Goal: Transaction & Acquisition: Book appointment/travel/reservation

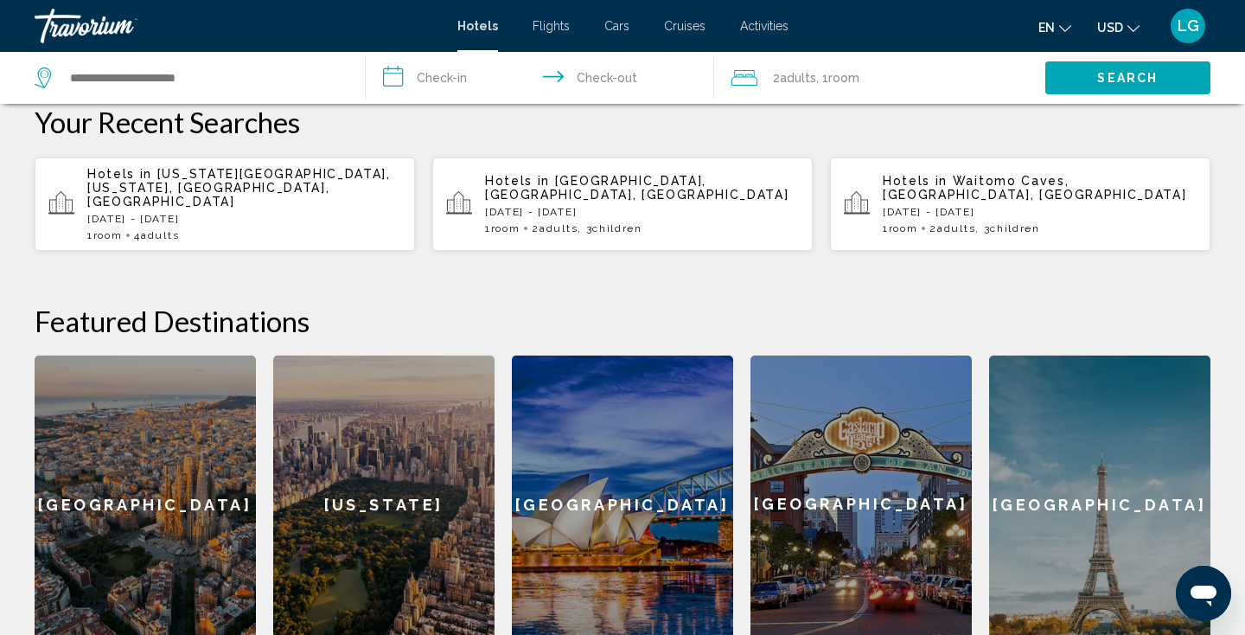
scroll to position [493, 0]
click at [151, 178] on span "Hotels in" at bounding box center [122, 174] width 70 height 14
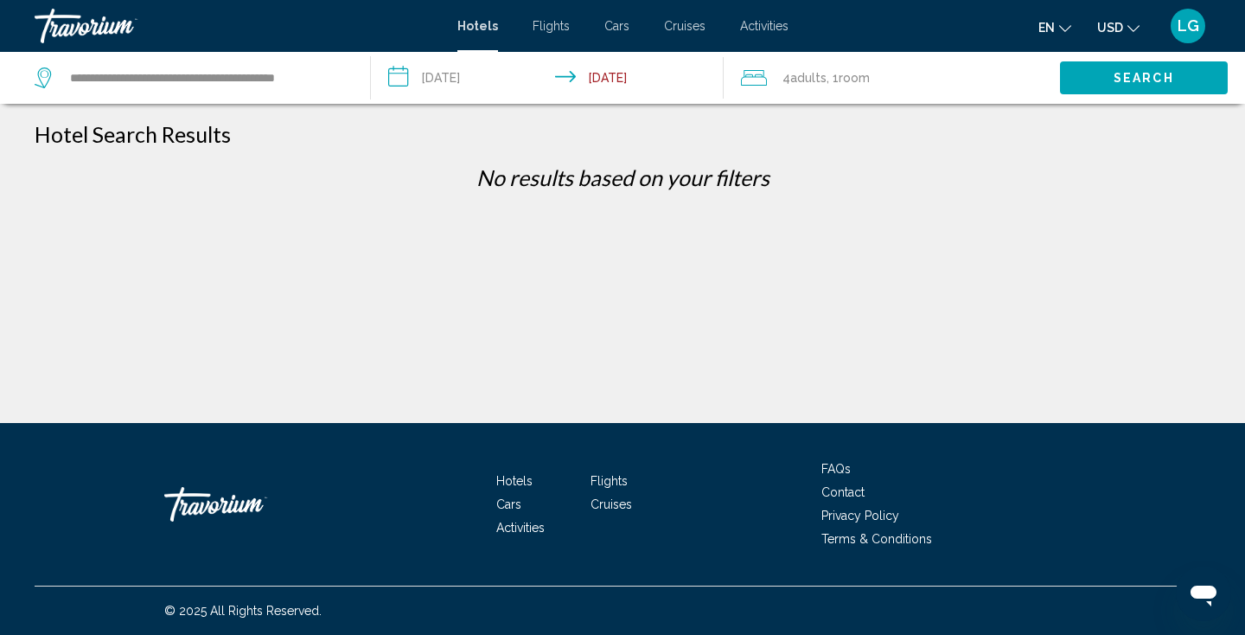
click at [398, 77] on input "**********" at bounding box center [551, 80] width 361 height 57
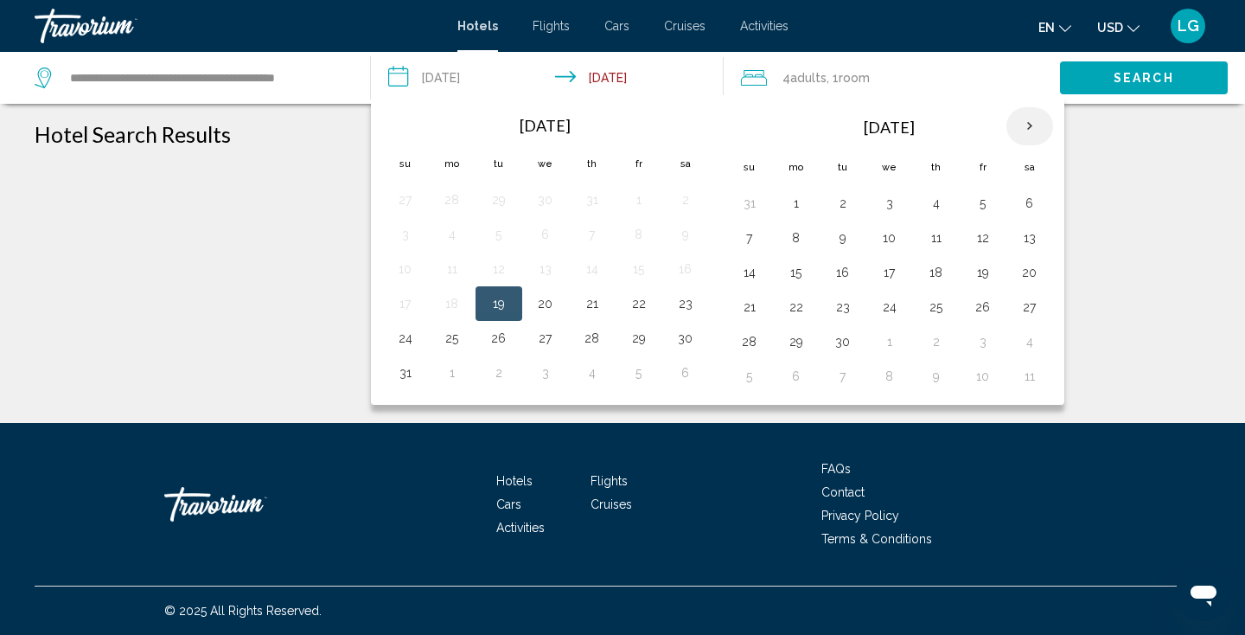
click at [1033, 130] on th "Next month" at bounding box center [1029, 126] width 47 height 38
click at [990, 276] on button "19" at bounding box center [983, 272] width 28 height 24
click at [994, 275] on button "19" at bounding box center [983, 272] width 28 height 24
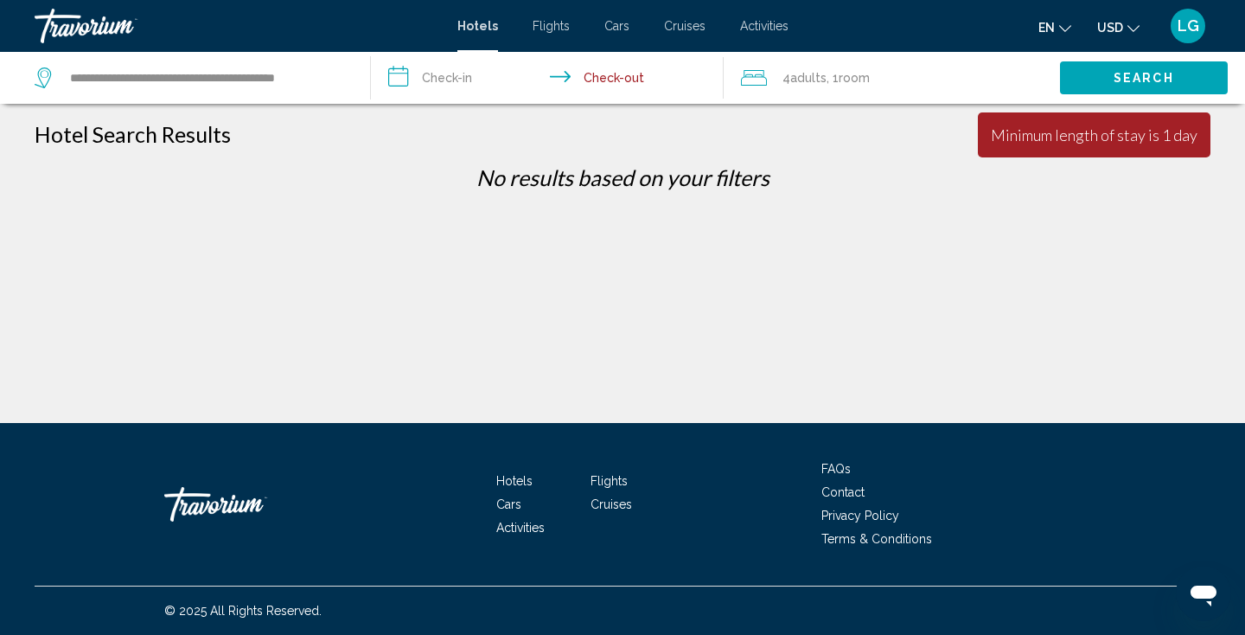
click at [466, 74] on input "**********" at bounding box center [551, 80] width 361 height 57
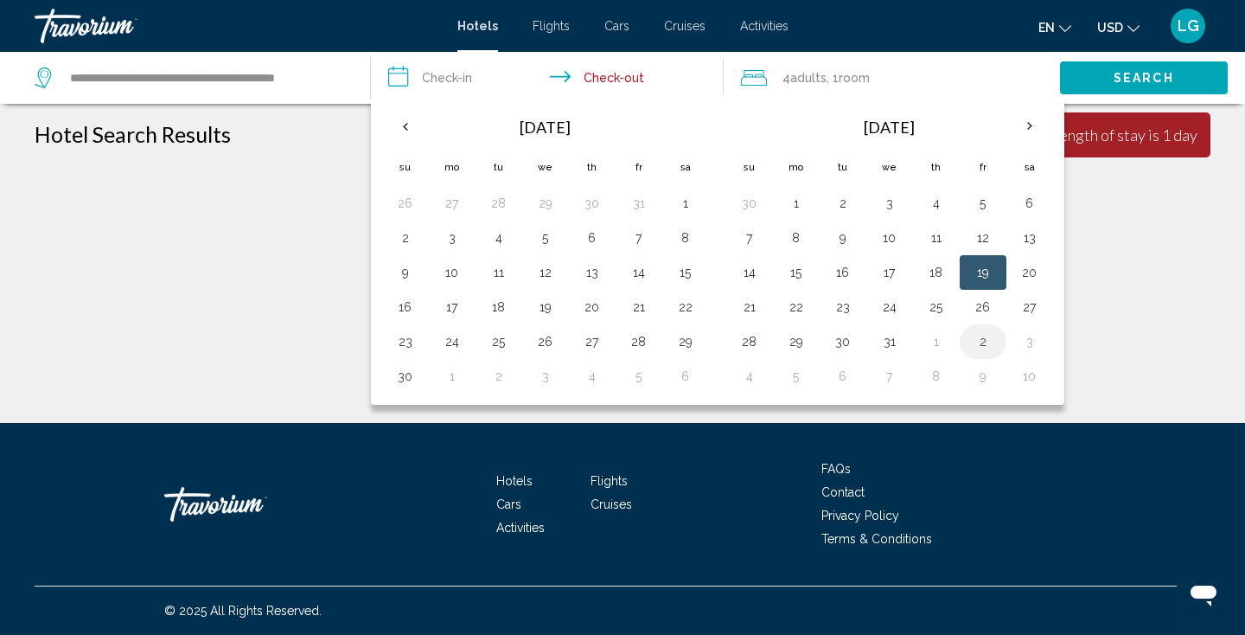
click at [988, 344] on button "2" at bounding box center [983, 341] width 28 height 24
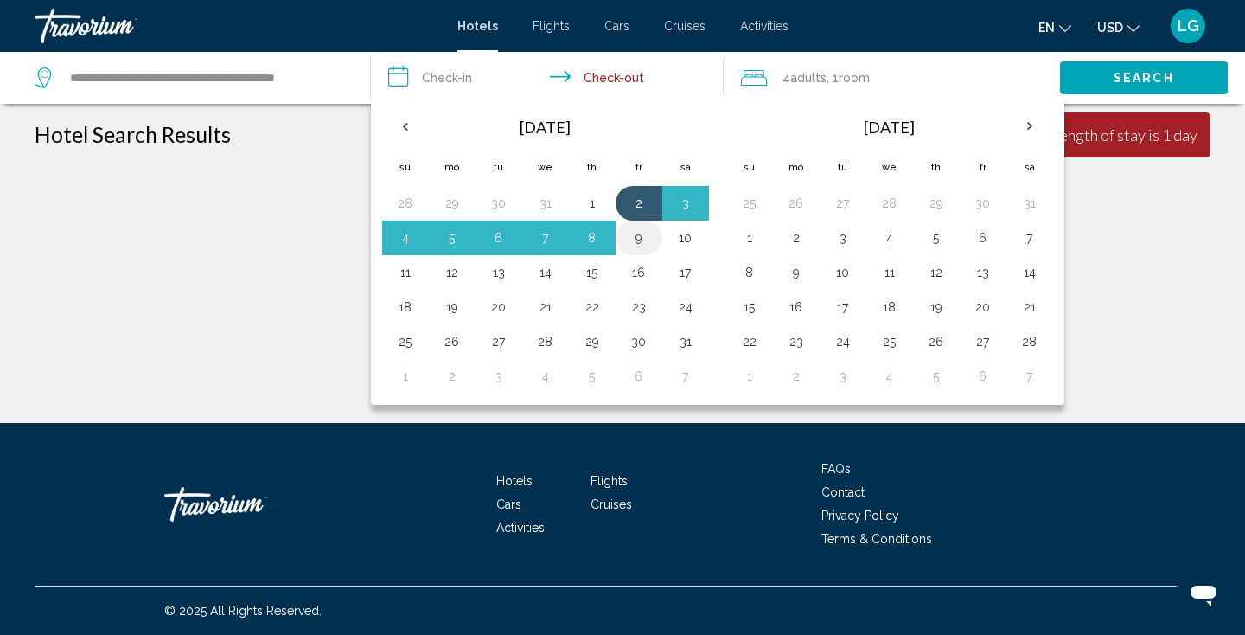
click at [641, 240] on button "9" at bounding box center [639, 238] width 28 height 24
type input "**********"
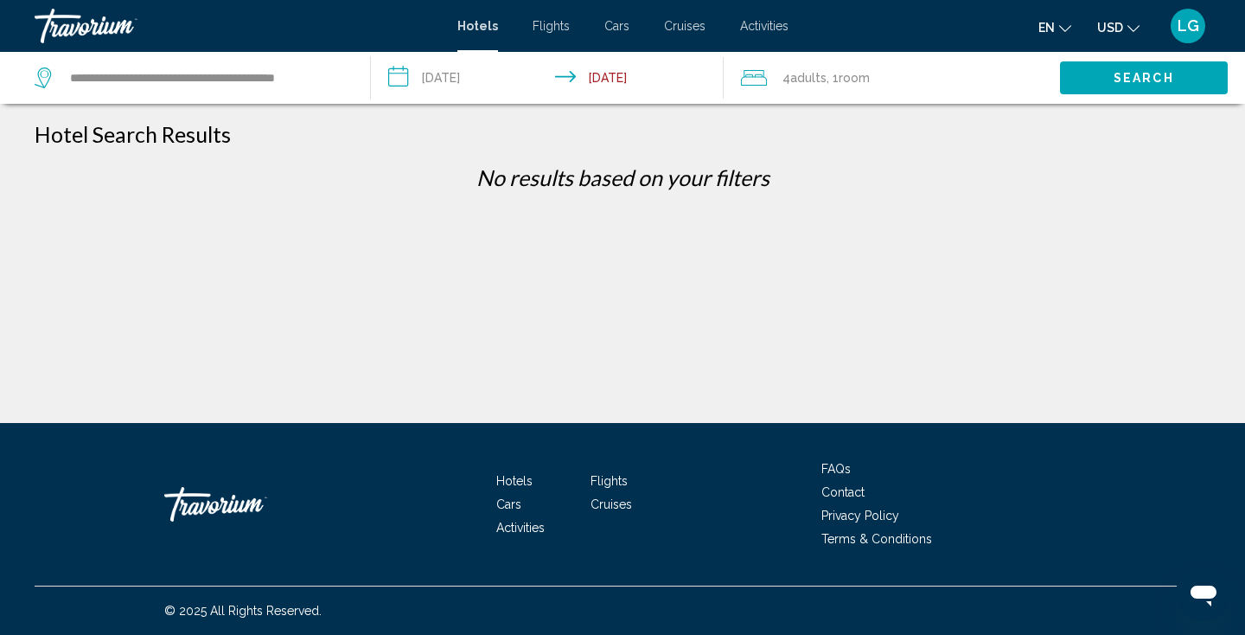
click at [807, 80] on span "Adults" at bounding box center [808, 78] width 36 height 14
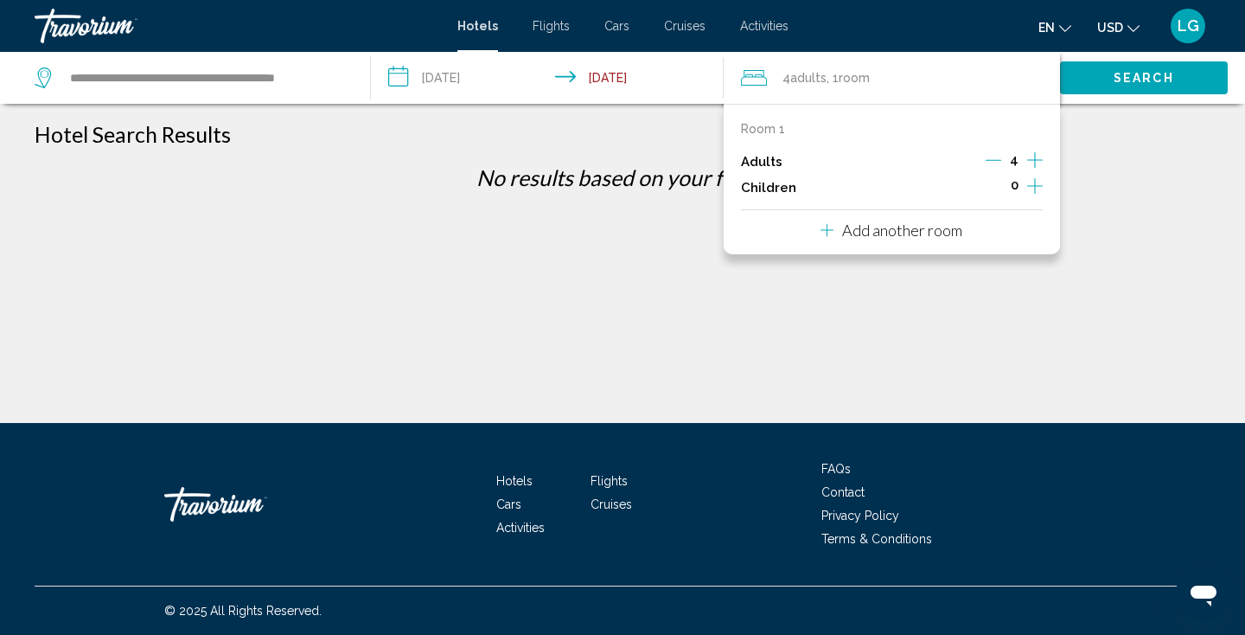
click at [993, 159] on icon "Decrement adults" at bounding box center [994, 160] width 16 height 16
click at [993, 159] on icon "Decrement adults" at bounding box center [995, 160] width 16 height 16
click at [1117, 227] on div "**********" at bounding box center [622, 332] width 1245 height 423
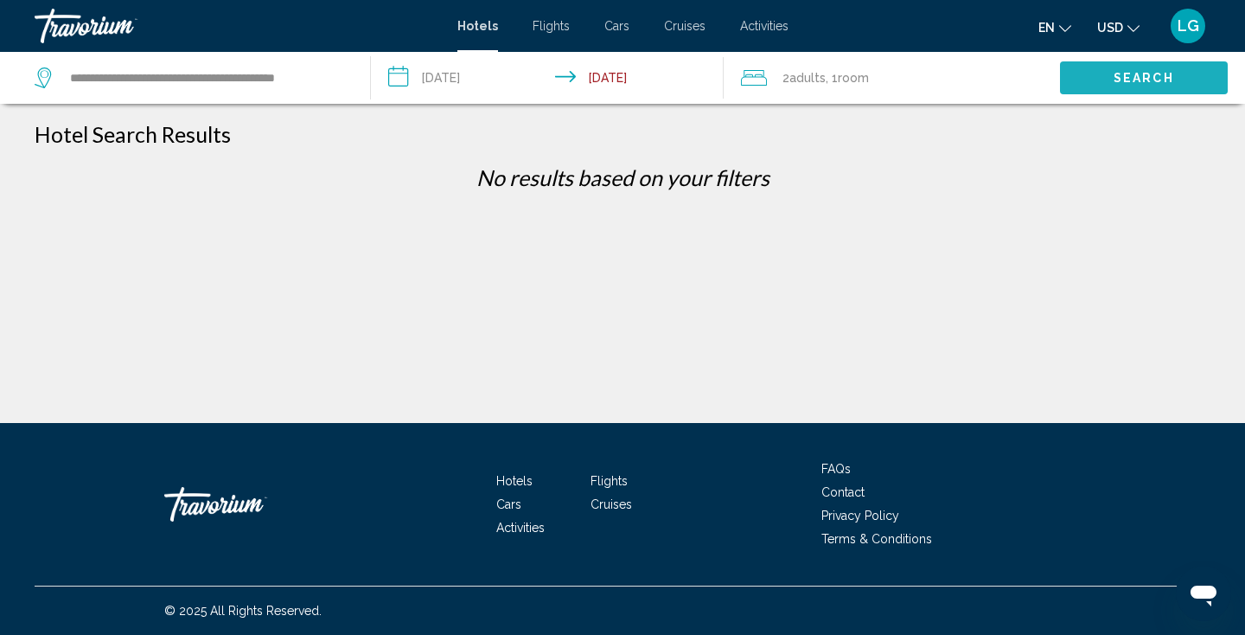
click at [1128, 76] on span "Search" at bounding box center [1143, 79] width 61 height 14
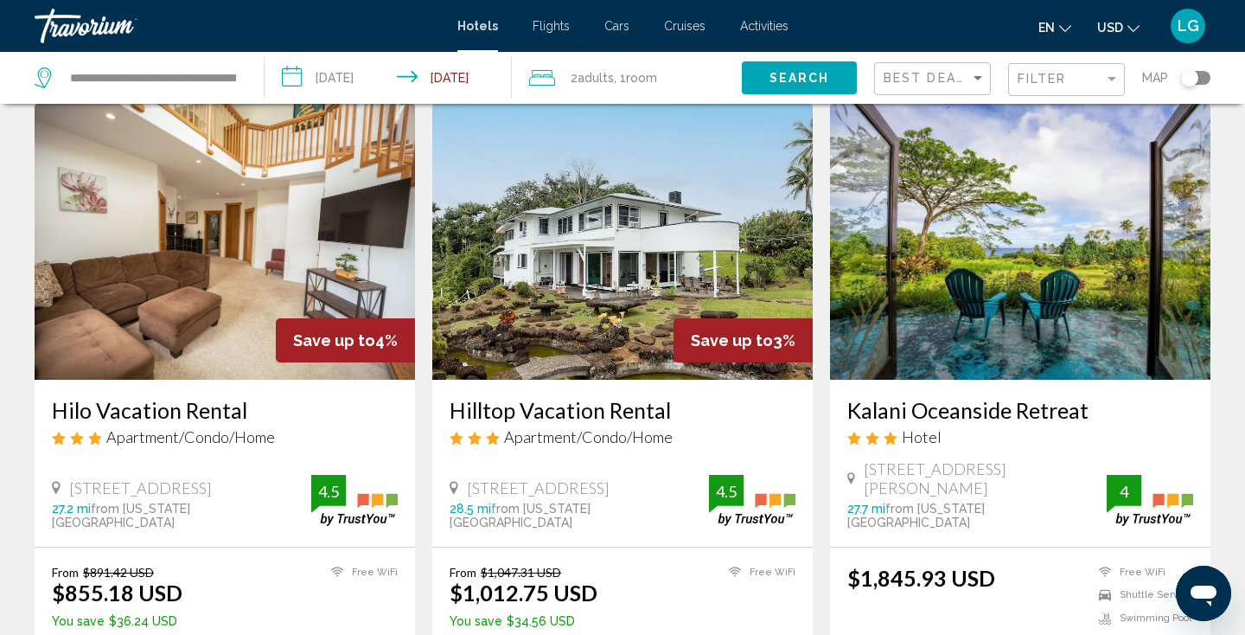
scroll to position [78, 0]
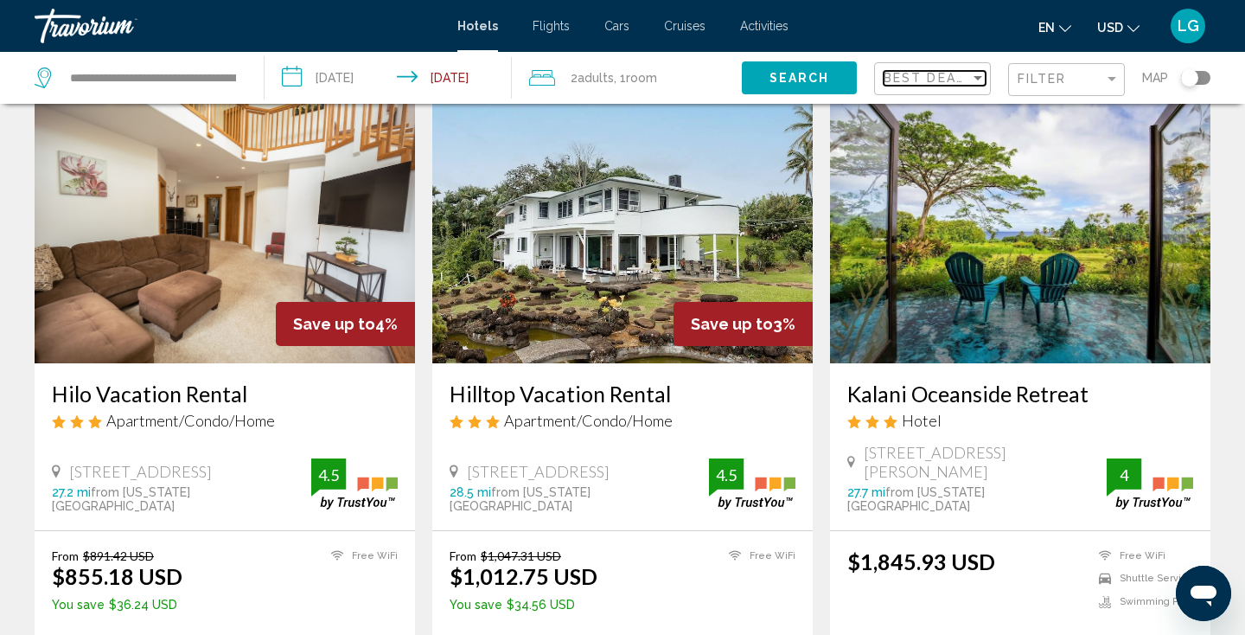
click at [978, 80] on div "Sort by" at bounding box center [977, 78] width 9 height 4
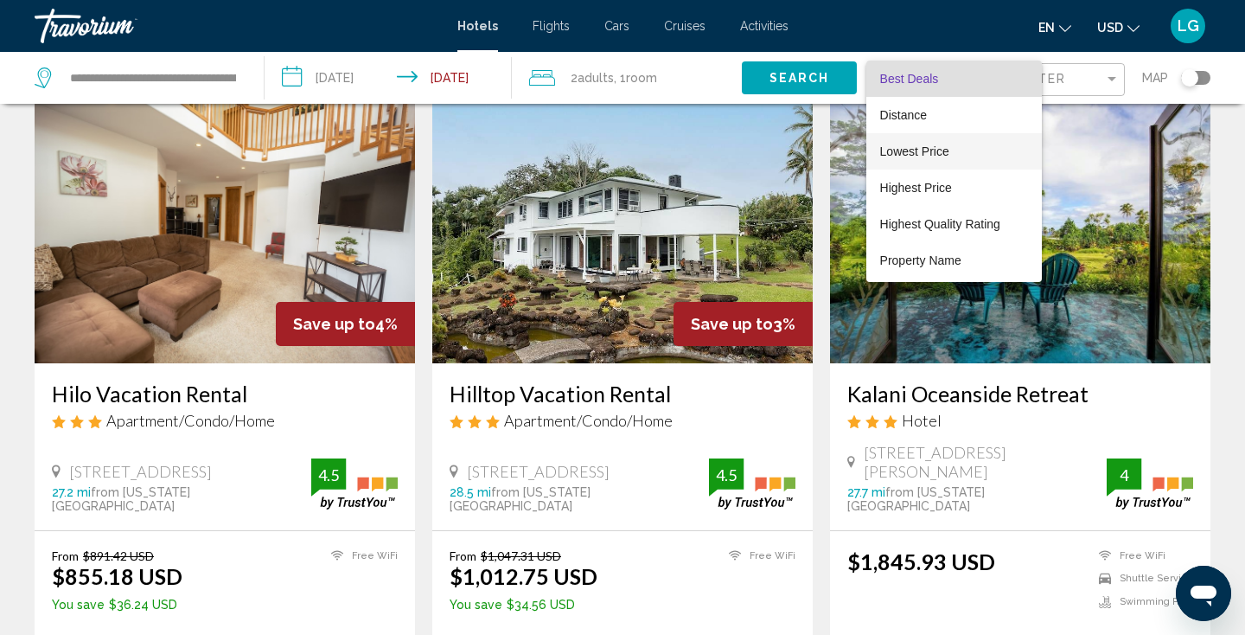
click at [953, 149] on span "Lowest Price" at bounding box center [954, 151] width 148 height 36
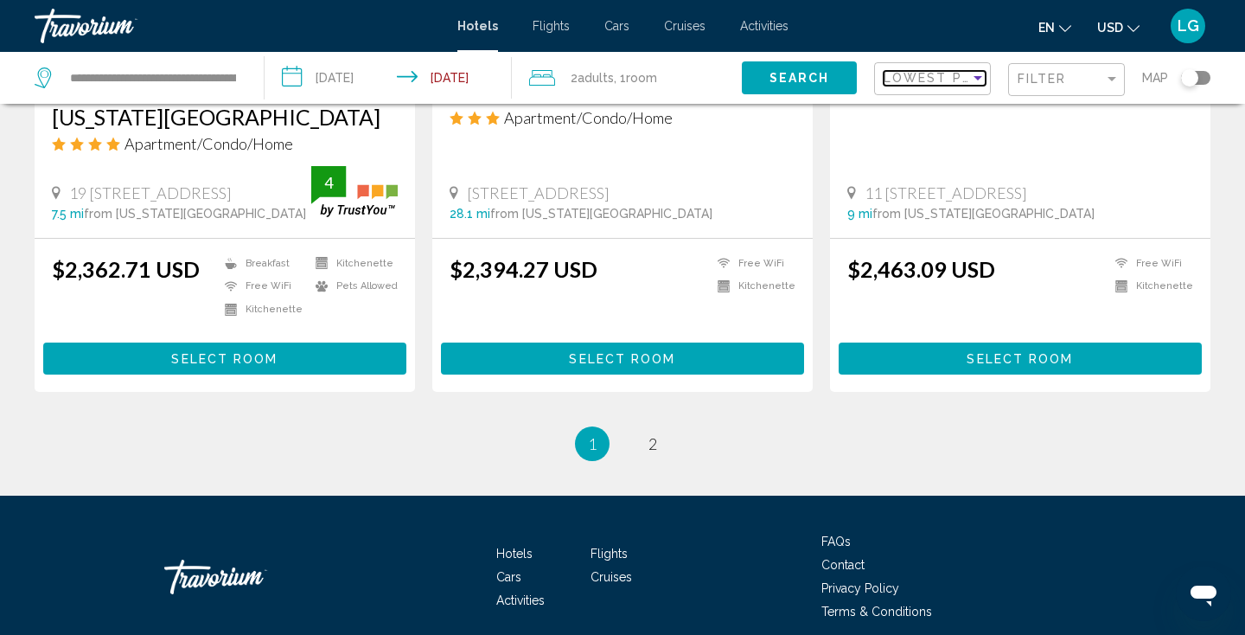
scroll to position [2336, 0]
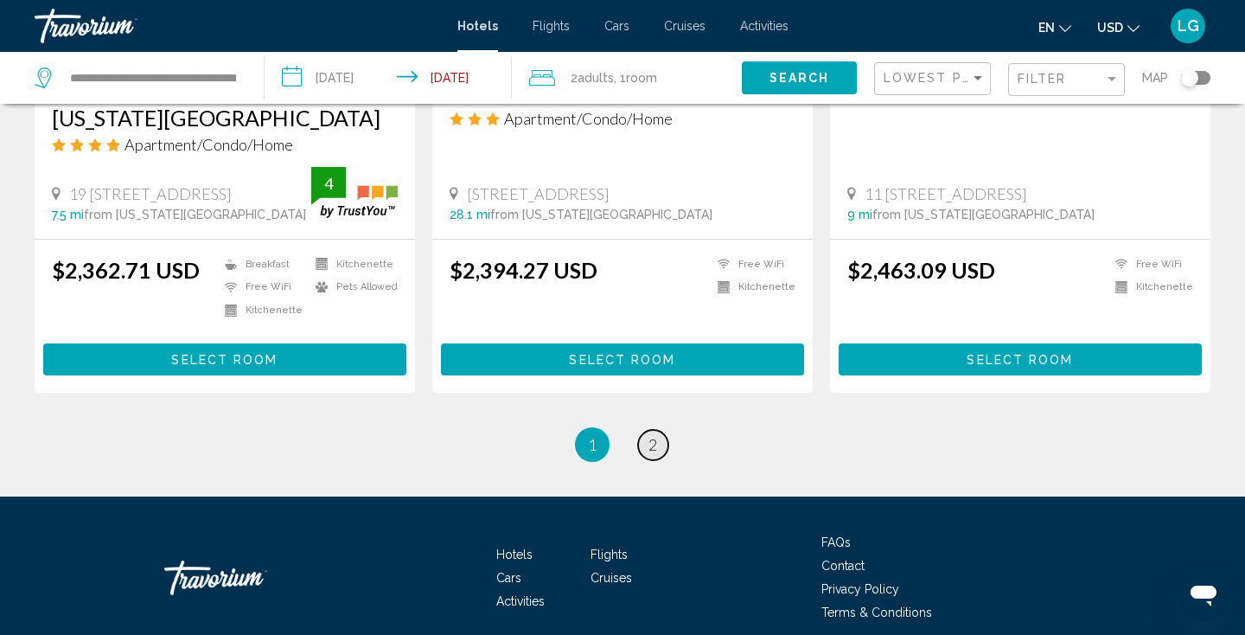
click at [653, 435] on span "2" at bounding box center [652, 444] width 9 height 19
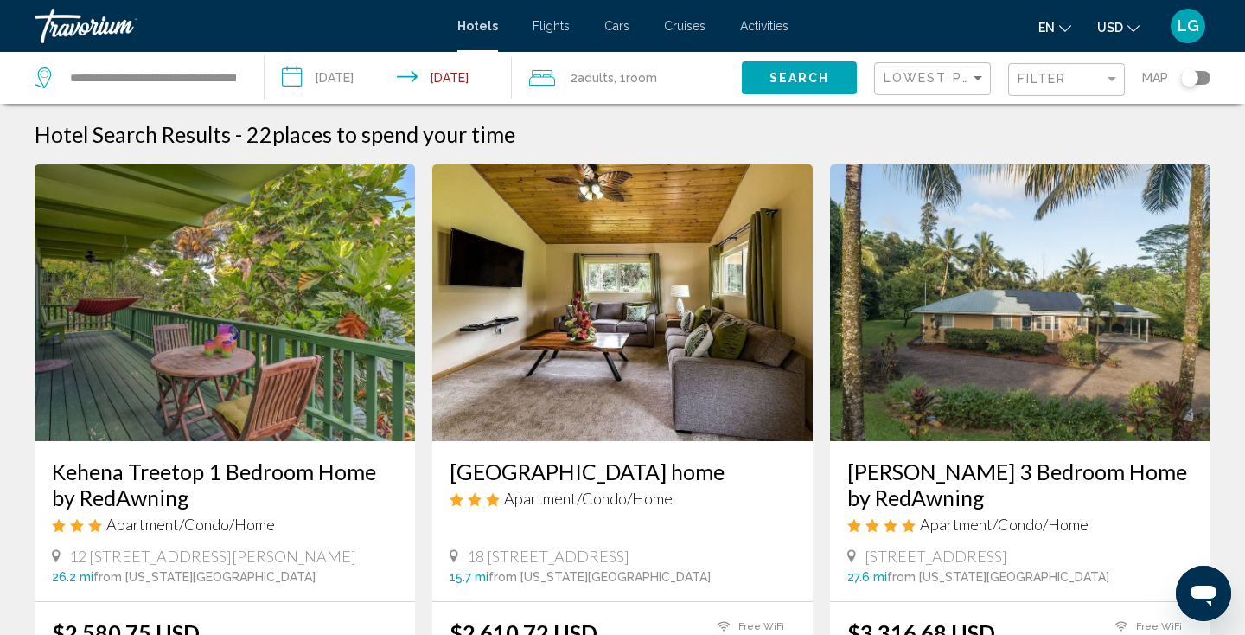
click at [41, 75] on icon "Search widget" at bounding box center [44, 74] width 9 height 8
click at [472, 27] on span "Hotels" at bounding box center [477, 26] width 41 height 14
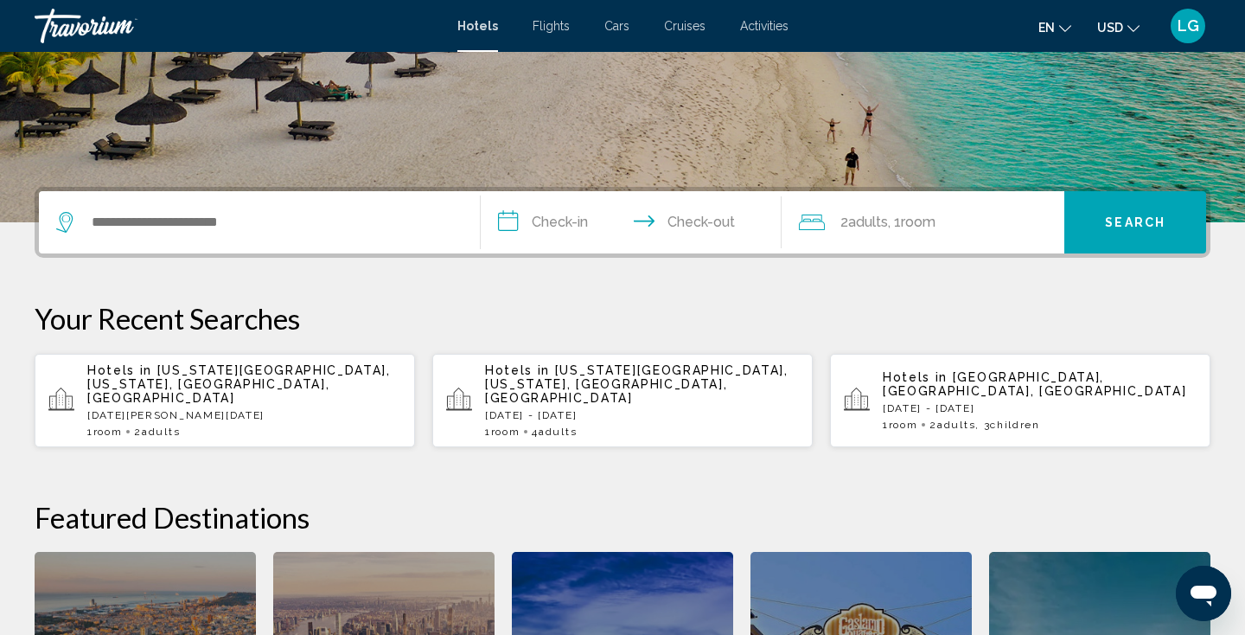
scroll to position [298, 0]
